Goal: Find specific page/section: Find specific page/section

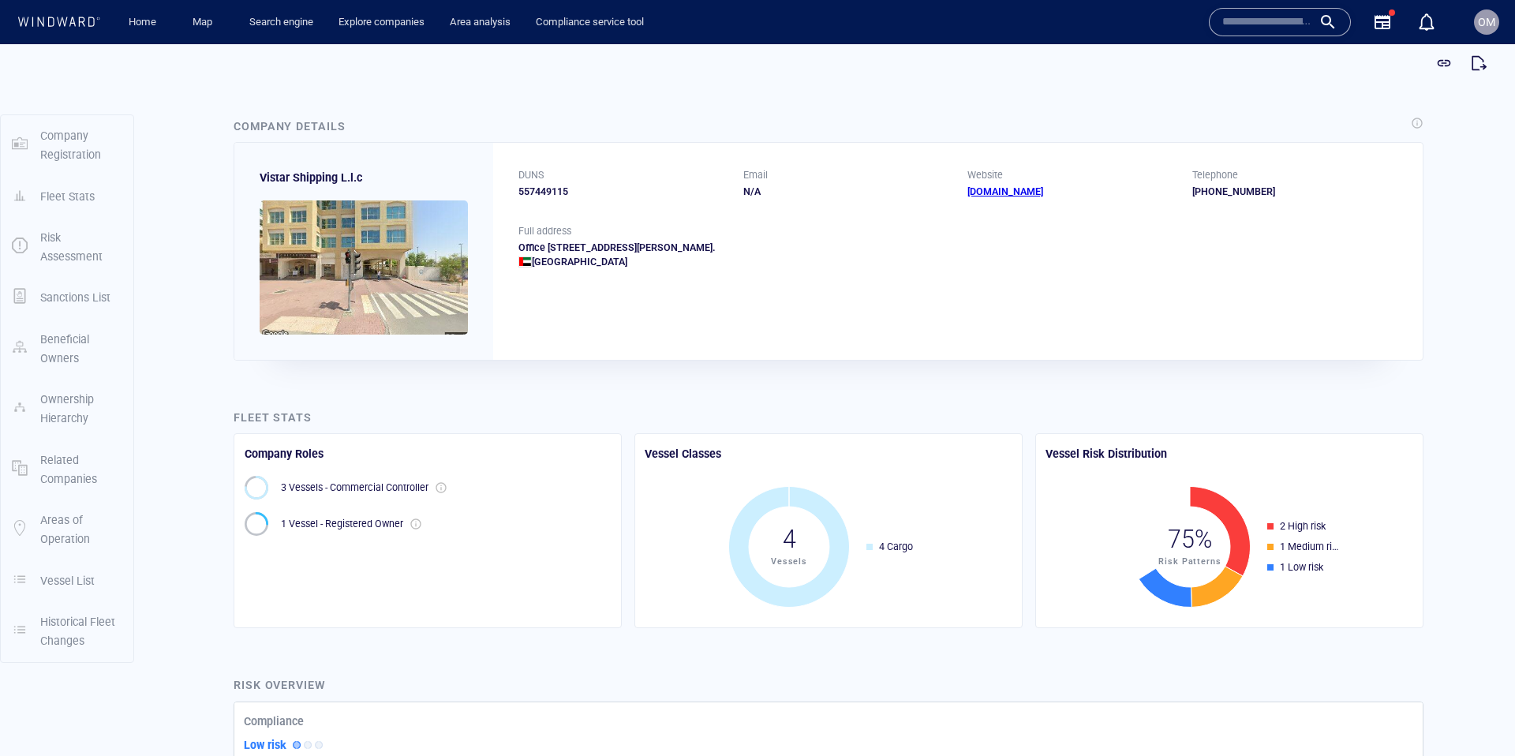
click at [1273, 16] on input "text" at bounding box center [1267, 22] width 90 height 24
click at [1255, 27] on input "text" at bounding box center [1267, 22] width 90 height 24
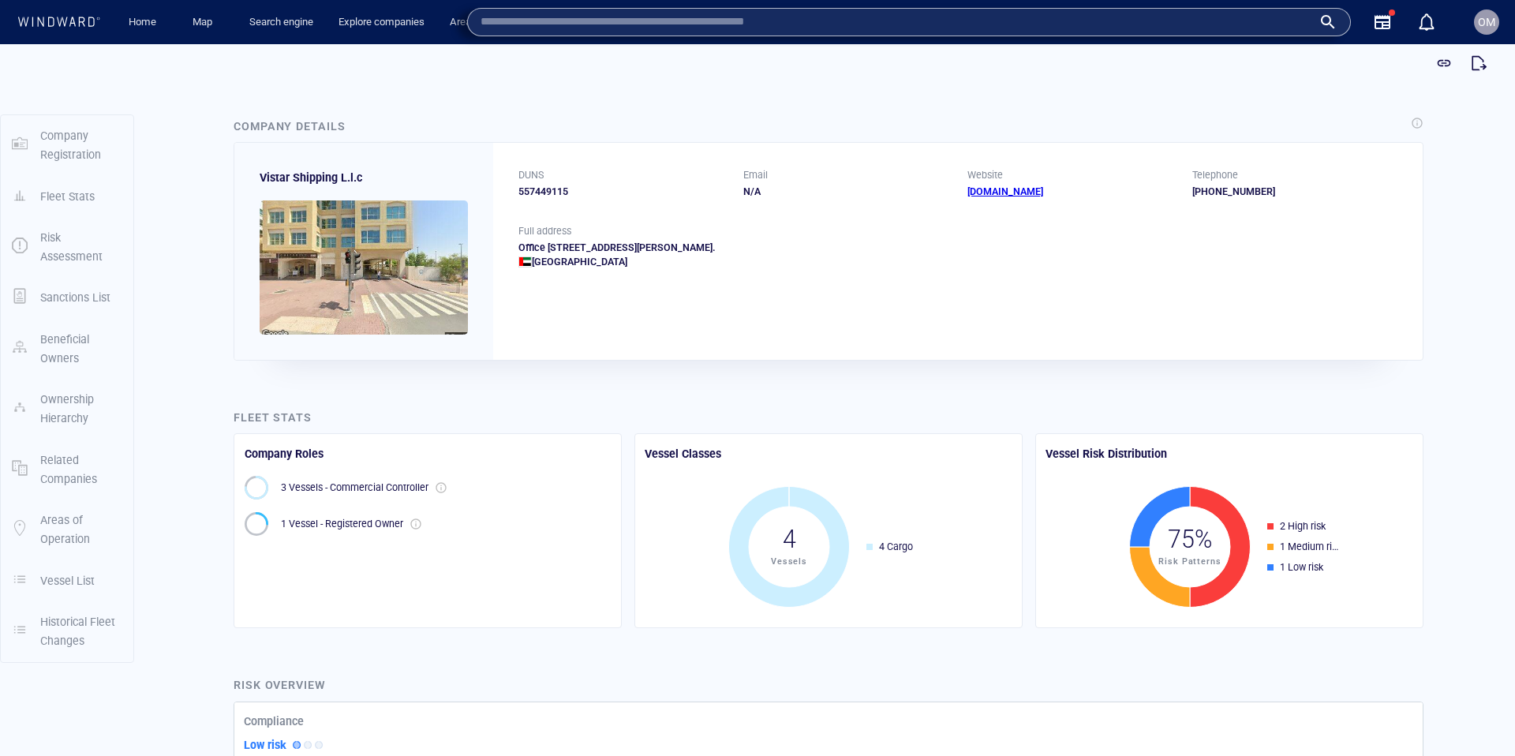
paste input "**********"
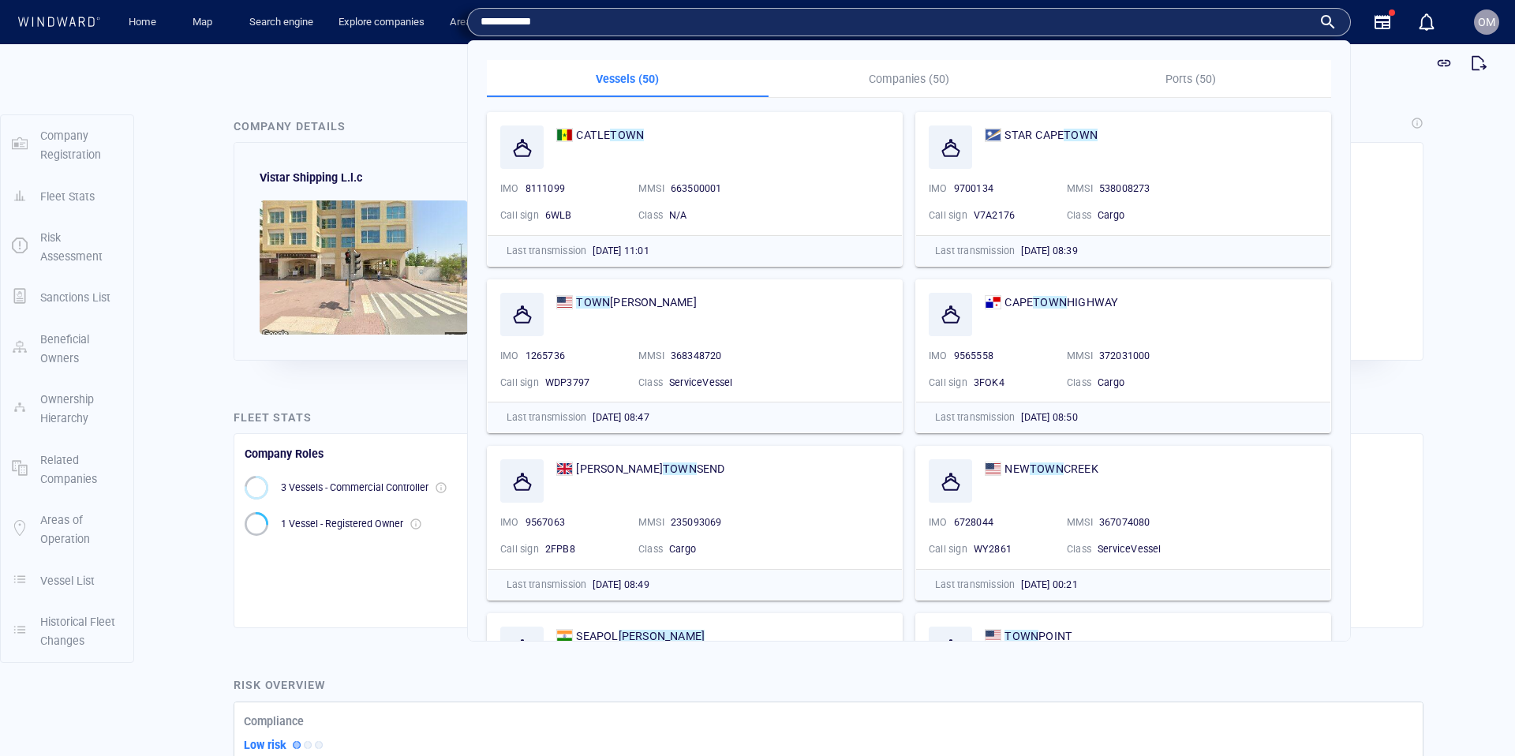
type input "**********"
click at [926, 80] on p "Companies (50)" at bounding box center [909, 78] width 263 height 19
click at [893, 77] on p "Companies (50)" at bounding box center [909, 78] width 263 height 19
click at [912, 81] on p "Companies (50)" at bounding box center [909, 78] width 263 height 19
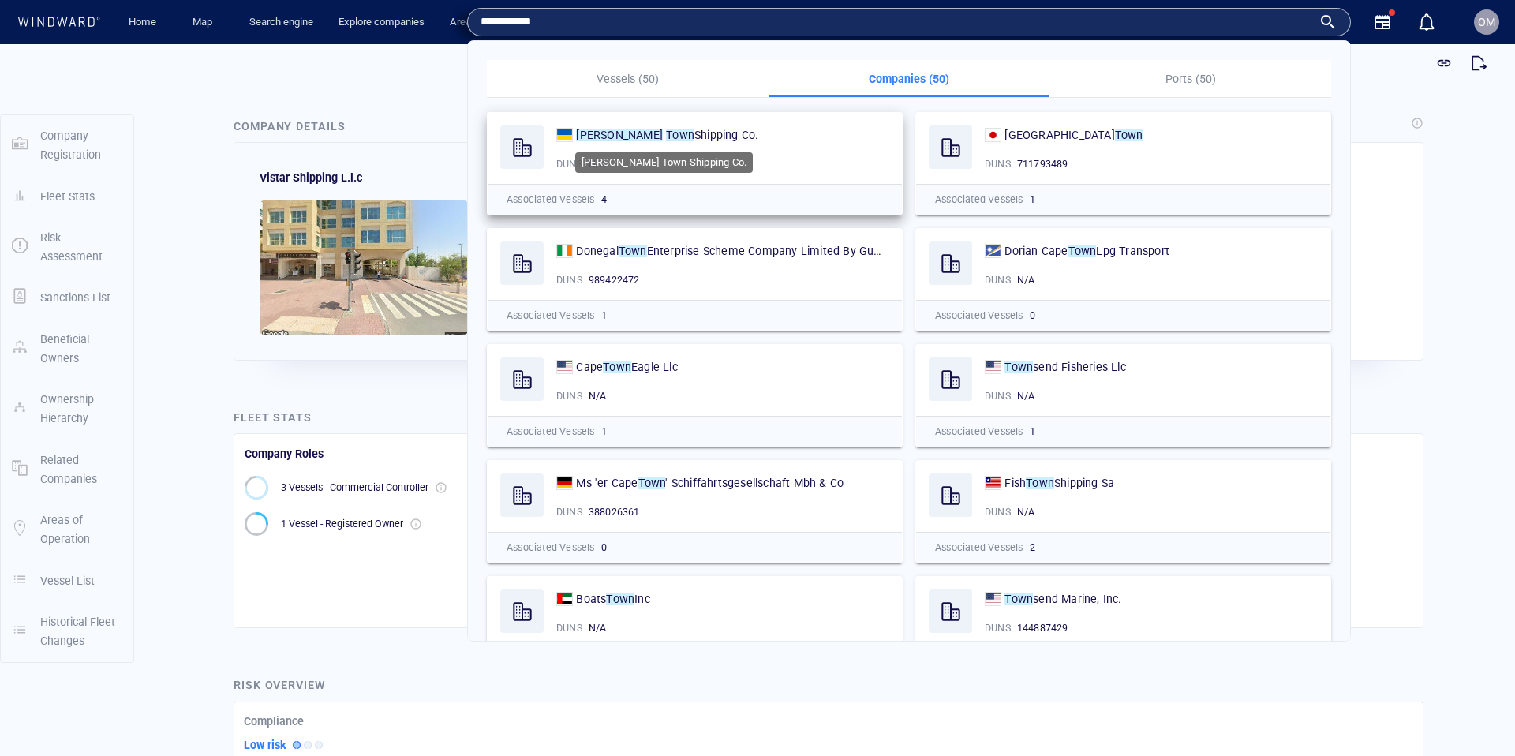
click at [694, 134] on span "Shipping Co." at bounding box center [726, 135] width 64 height 13
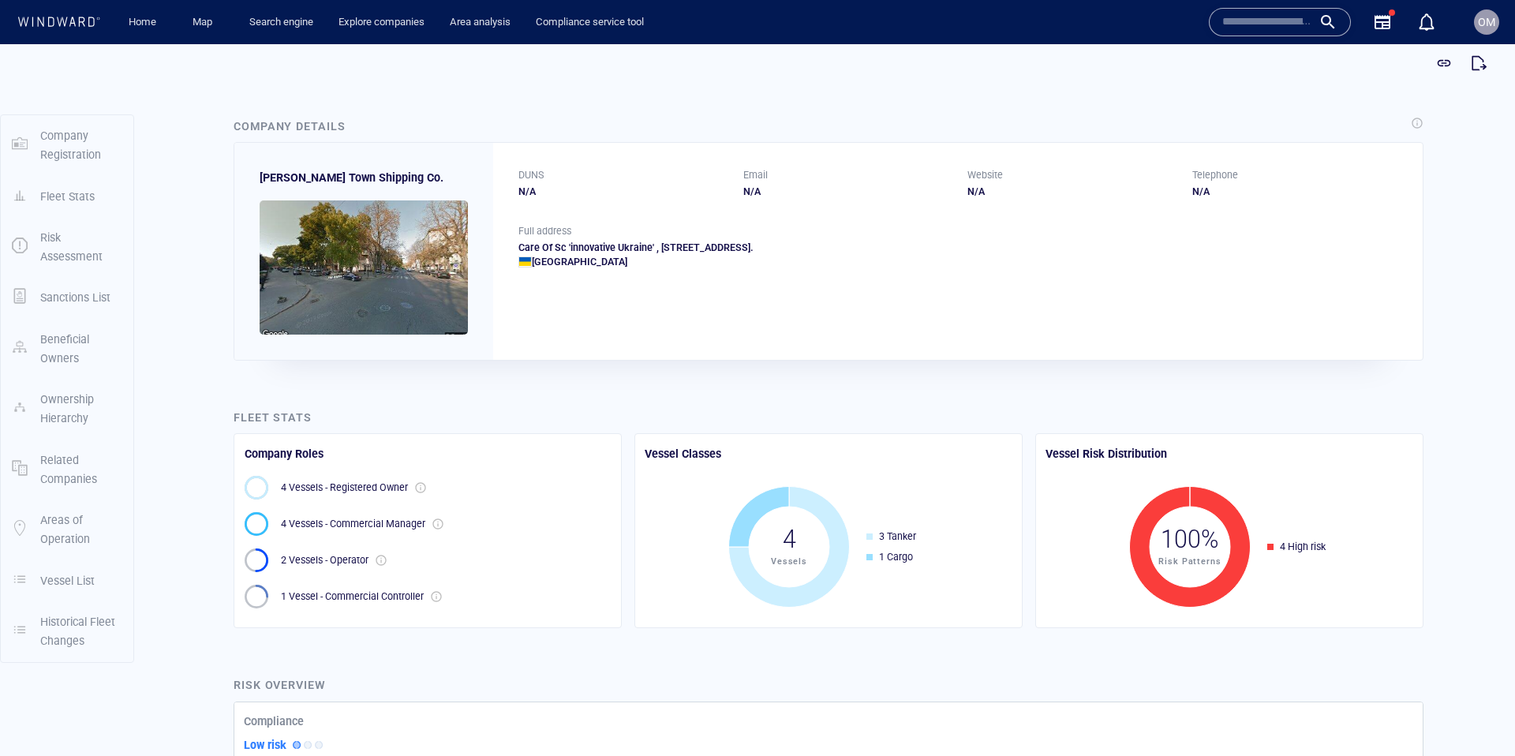
click at [284, 178] on span "[PERSON_NAME] Town Shipping Co." at bounding box center [352, 177] width 184 height 13
drag, startPoint x: 288, startPoint y: 178, endPoint x: 308, endPoint y: 178, distance: 19.7
click at [308, 178] on span "[PERSON_NAME] Town Shipping Co." at bounding box center [352, 177] width 184 height 13
click at [322, 172] on span "[PERSON_NAME] Town Shipping Co." at bounding box center [352, 177] width 184 height 13
drag, startPoint x: 322, startPoint y: 172, endPoint x: 305, endPoint y: 177, distance: 17.2
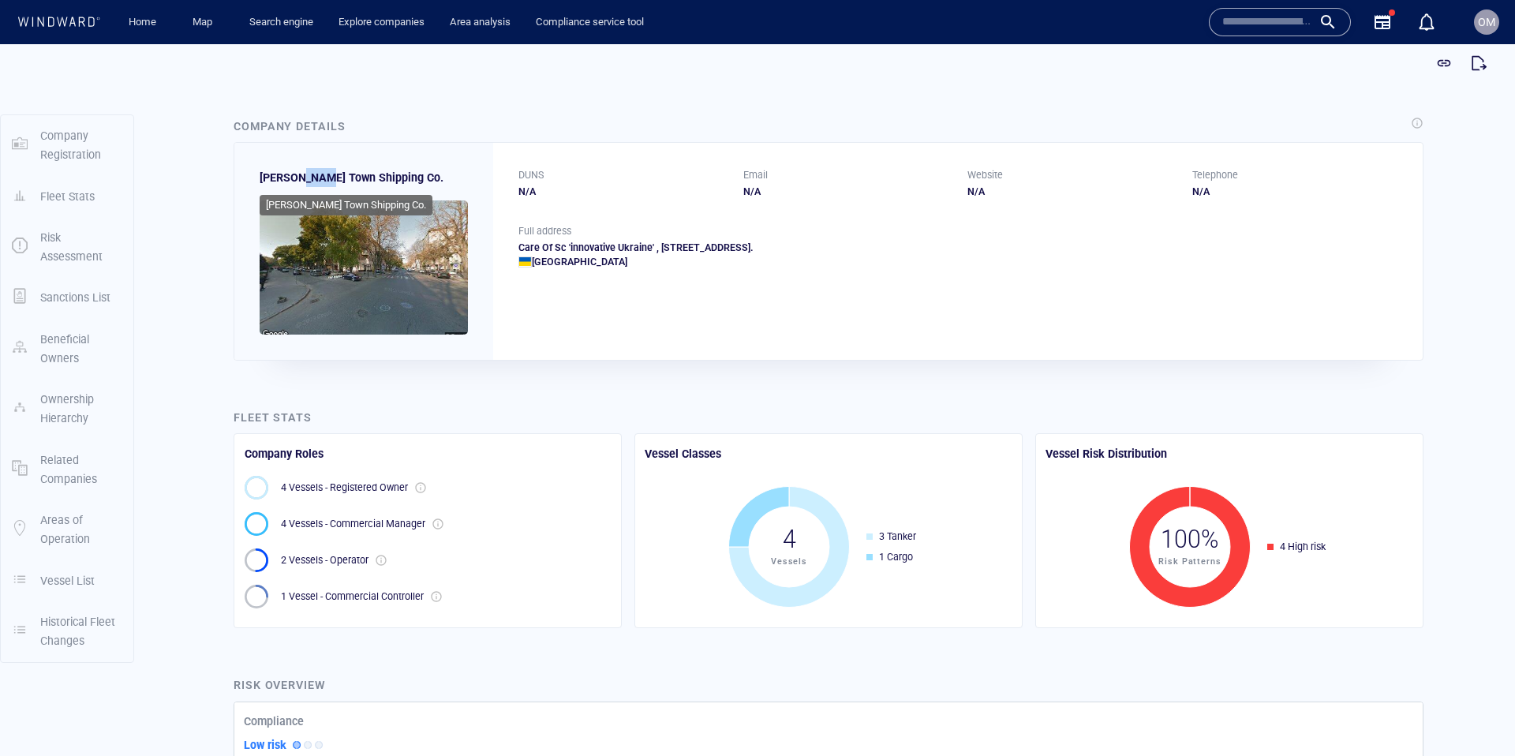
click at [322, 172] on span "[PERSON_NAME] Town Shipping Co." at bounding box center [352, 177] width 184 height 13
